Goal: Navigation & Orientation: Find specific page/section

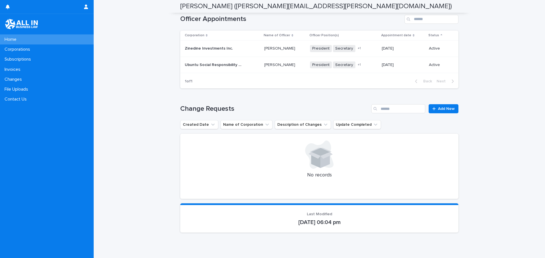
scroll to position [328, 0]
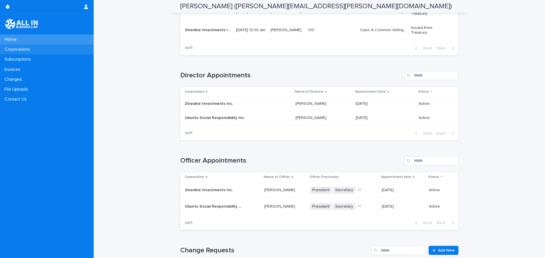
click at [25, 49] on p "Corporations" at bounding box center [18, 49] width 32 height 5
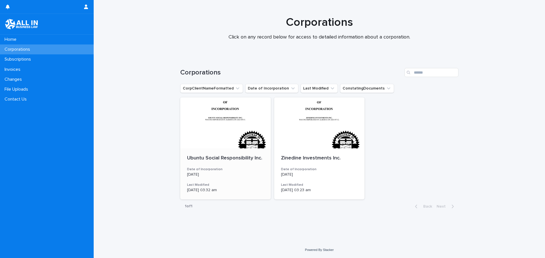
click at [231, 167] on div "Ubuntu Social Responsibility Inc. Date of Incorporation [DATE] Last Modified [D…" at bounding box center [225, 174] width 91 height 51
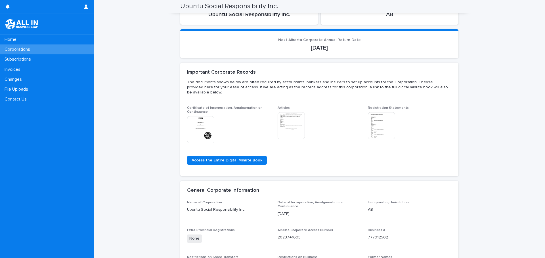
scroll to position [28, 0]
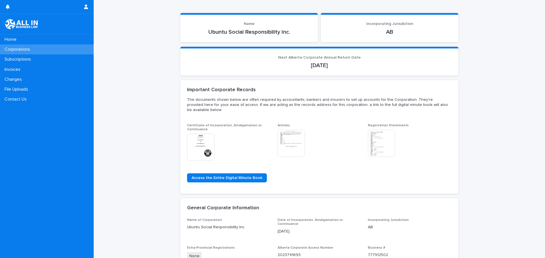
click at [205, 137] on img at bounding box center [200, 147] width 27 height 27
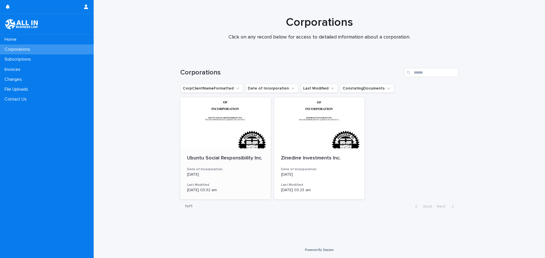
click at [217, 131] on div at bounding box center [225, 123] width 91 height 51
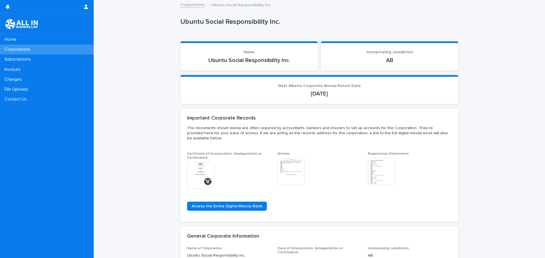
click at [378, 162] on img at bounding box center [381, 171] width 27 height 27
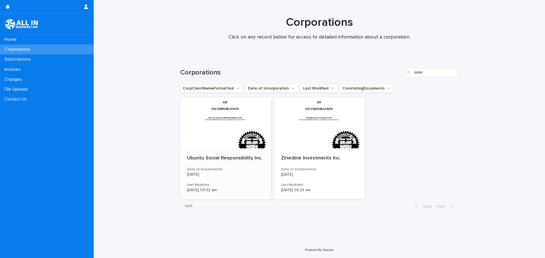
click at [219, 135] on div at bounding box center [225, 123] width 91 height 51
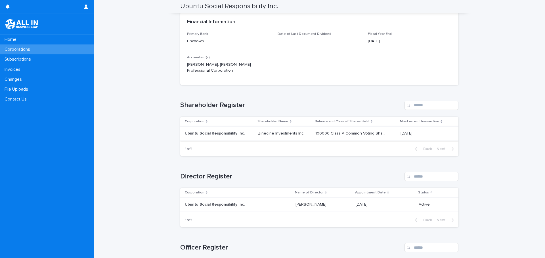
scroll to position [483, 0]
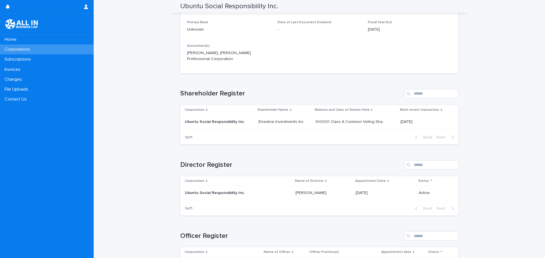
click at [196, 196] on p "Ubuntu Social Responsibility Inc." at bounding box center [215, 193] width 61 height 6
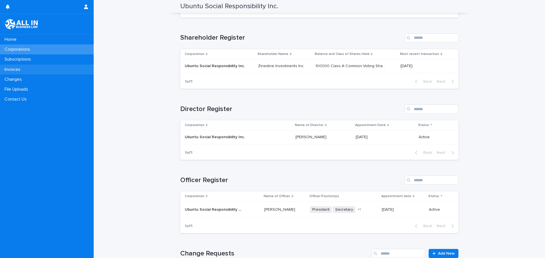
click at [18, 67] on p "Invoices" at bounding box center [13, 69] width 23 height 5
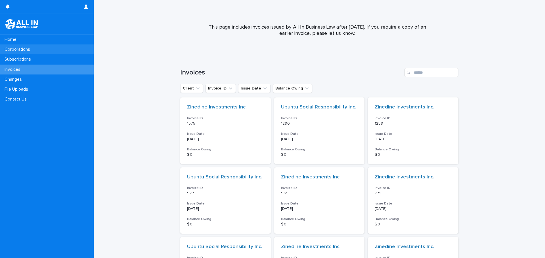
click at [24, 49] on p "Corporations" at bounding box center [18, 49] width 32 height 5
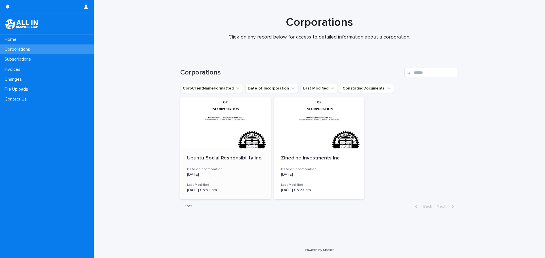
click at [214, 134] on div at bounding box center [225, 123] width 91 height 51
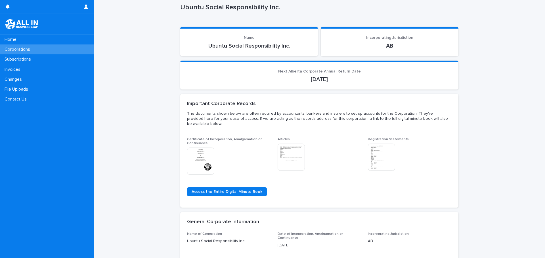
scroll to position [57, 0]
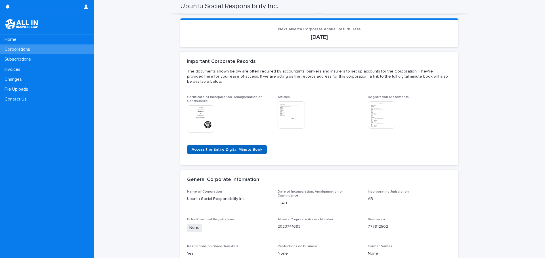
click at [209, 147] on link "Access the Entire Digital Minute Book" at bounding box center [227, 149] width 80 height 9
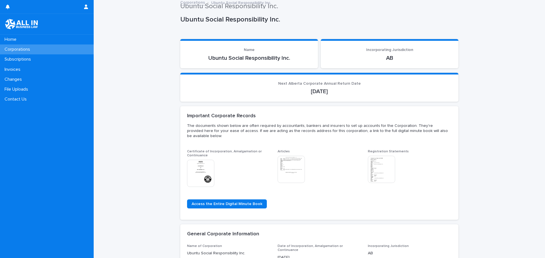
scroll to position [0, 0]
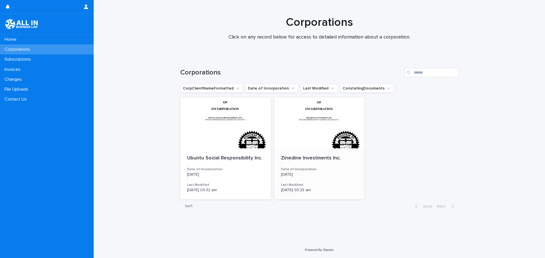
click at [292, 147] on div at bounding box center [319, 123] width 91 height 51
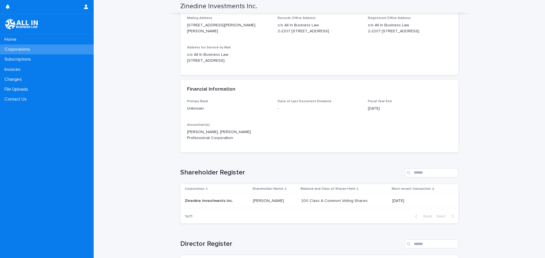
scroll to position [331, 0]
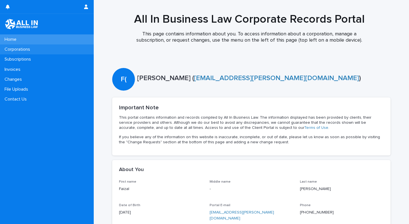
click at [28, 52] on p "Corporations" at bounding box center [18, 49] width 32 height 5
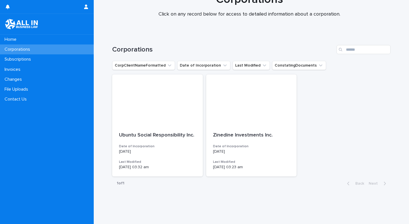
scroll to position [28, 0]
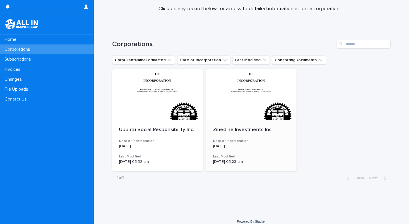
click at [236, 119] on div at bounding box center [251, 94] width 91 height 51
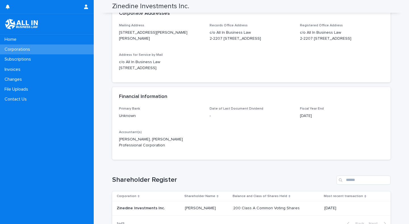
scroll to position [397, 0]
